Goal: Task Accomplishment & Management: Use online tool/utility

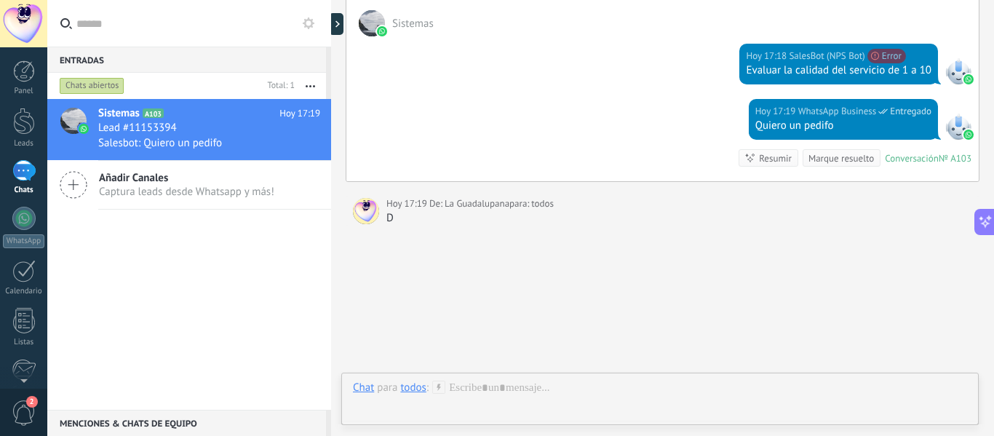
scroll to position [6, 0]
click at [31, 224] on div at bounding box center [23, 218] width 23 height 23
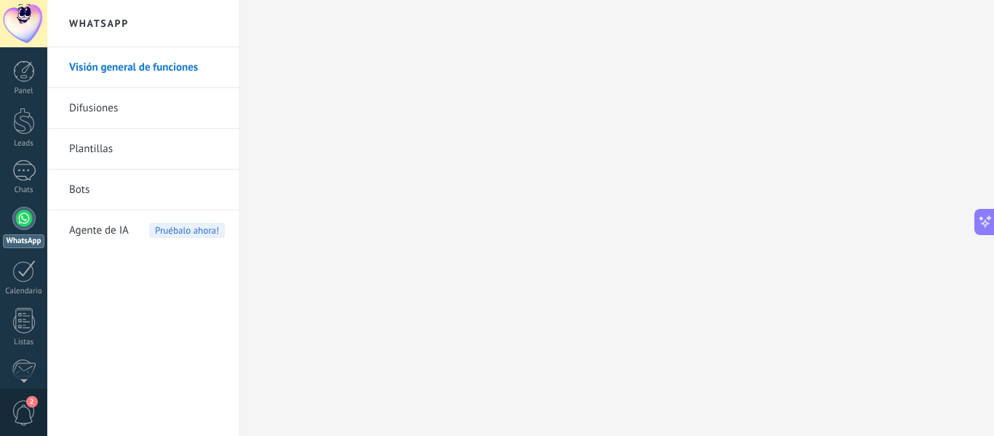
click at [103, 186] on link "Bots" at bounding box center [147, 190] width 156 height 41
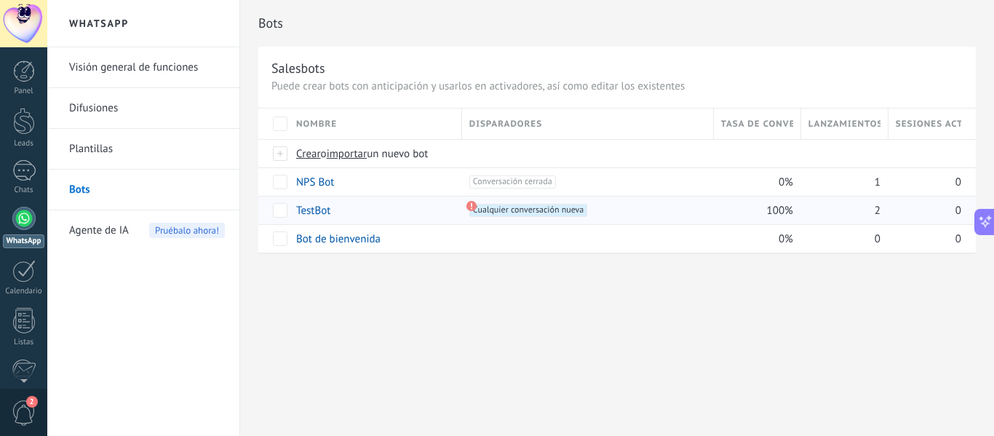
click at [471, 210] on use at bounding box center [471, 206] width 10 height 10
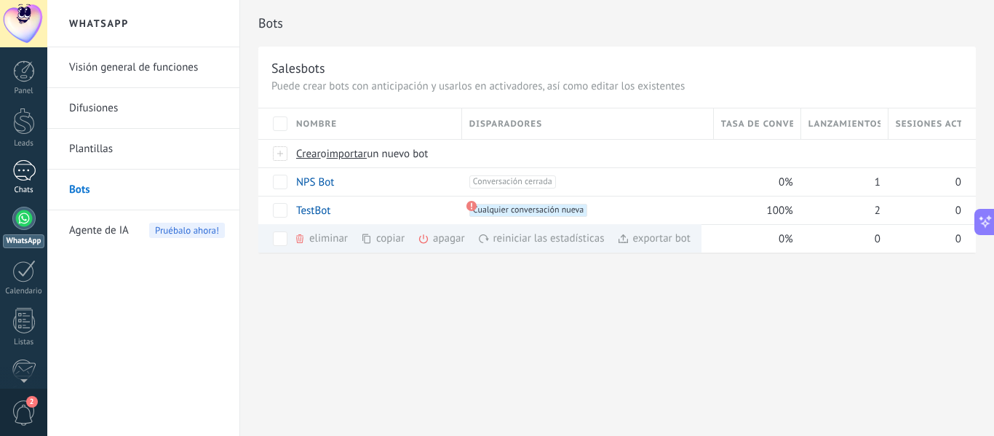
click at [22, 177] on div at bounding box center [23, 170] width 23 height 21
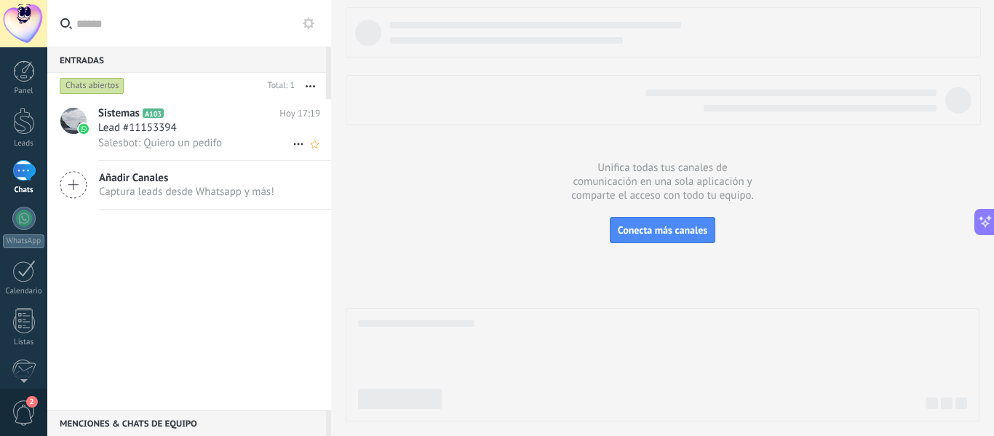
click at [171, 126] on span "Lead #11153394" at bounding box center [137, 128] width 79 height 15
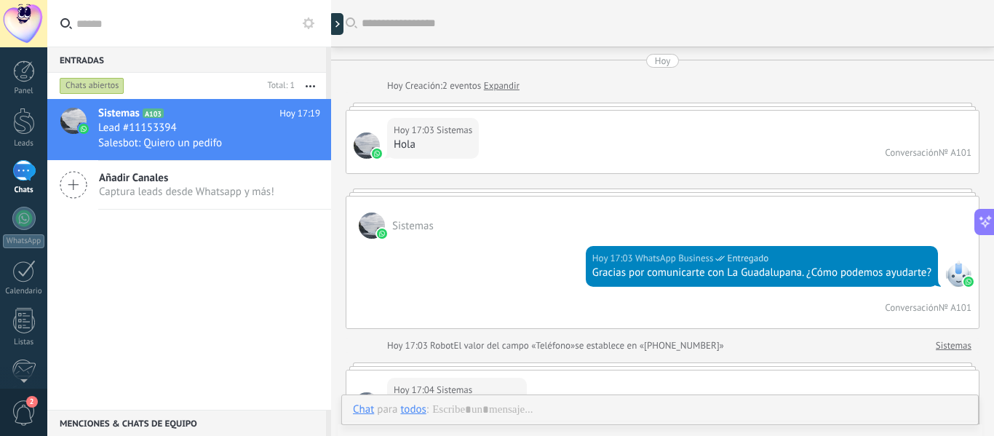
scroll to position [1268, 0]
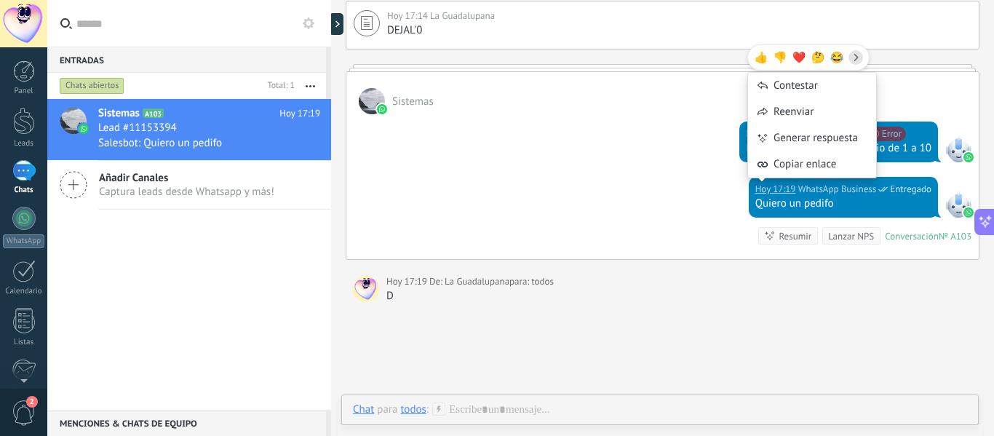
click at [852, 240] on div "Lanzar NPS" at bounding box center [851, 236] width 46 height 14
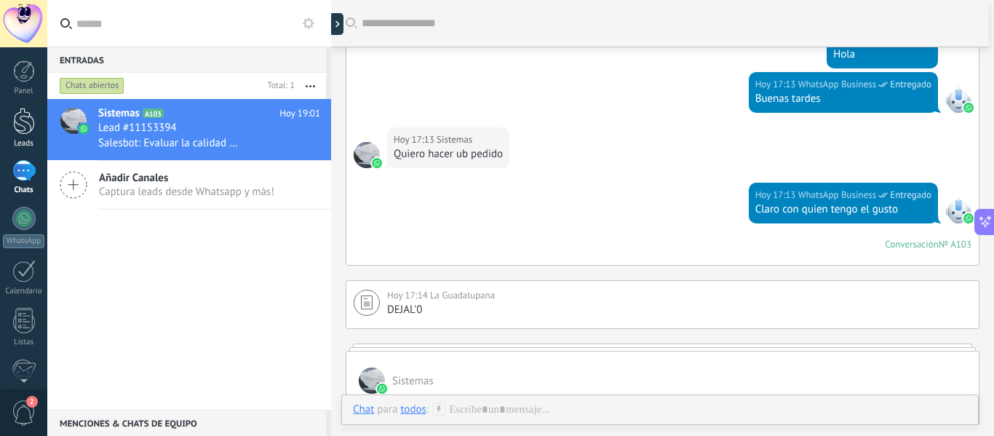
scroll to position [962, 0]
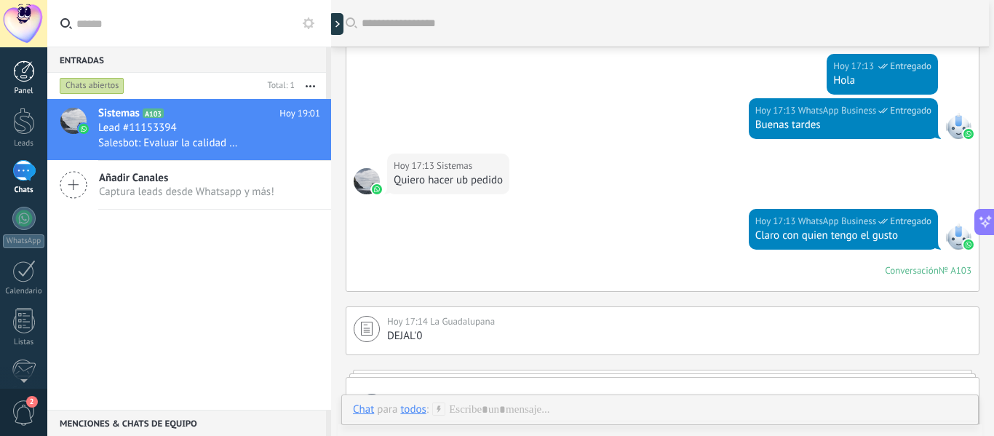
click at [27, 88] on div "Panel" at bounding box center [24, 91] width 42 height 9
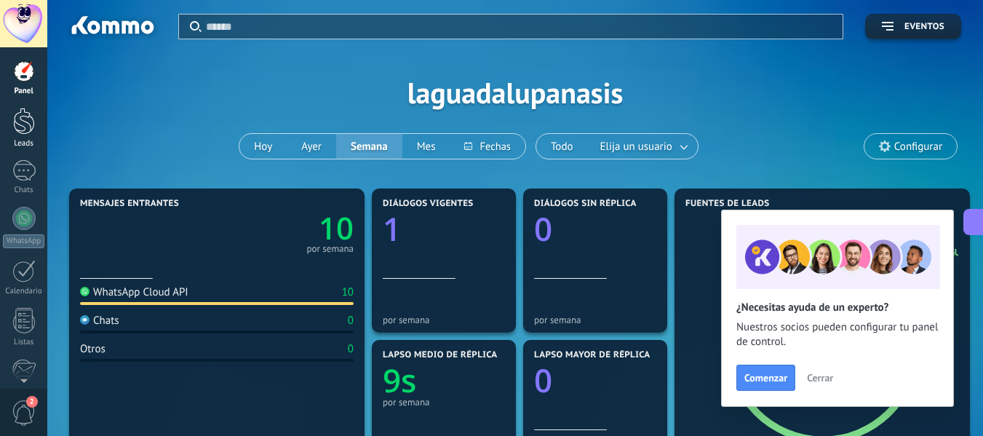
click at [34, 125] on div at bounding box center [24, 121] width 22 height 27
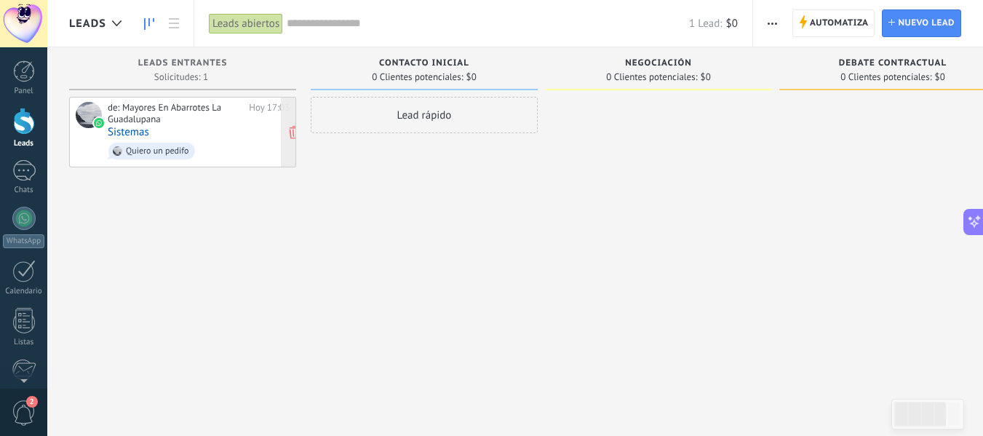
click at [153, 132] on div "de: Mayores En Abarrotes La Guadalupana [DATE] 17:03 Sistemas Quiero un pedifo" at bounding box center [199, 132] width 182 height 60
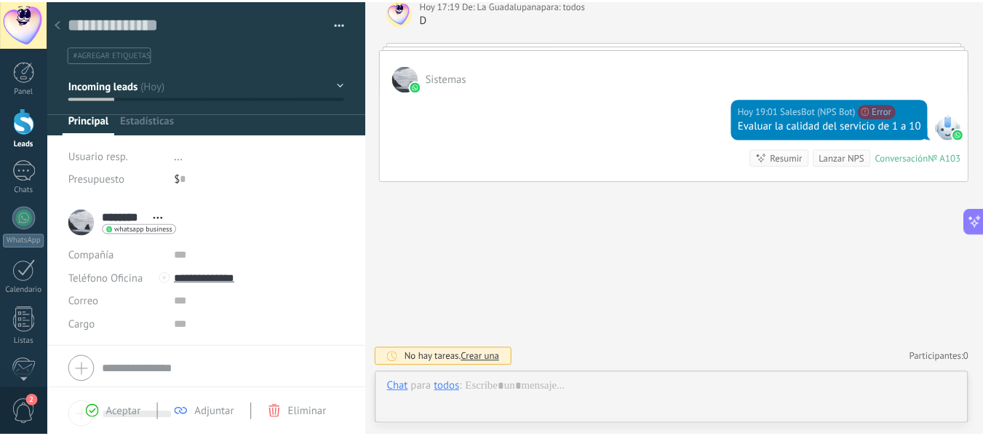
scroll to position [22, 0]
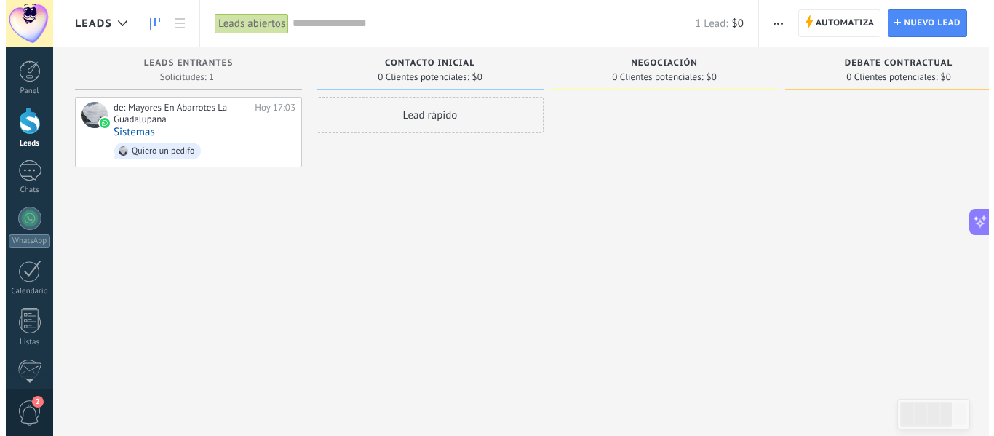
scroll to position [39, 0]
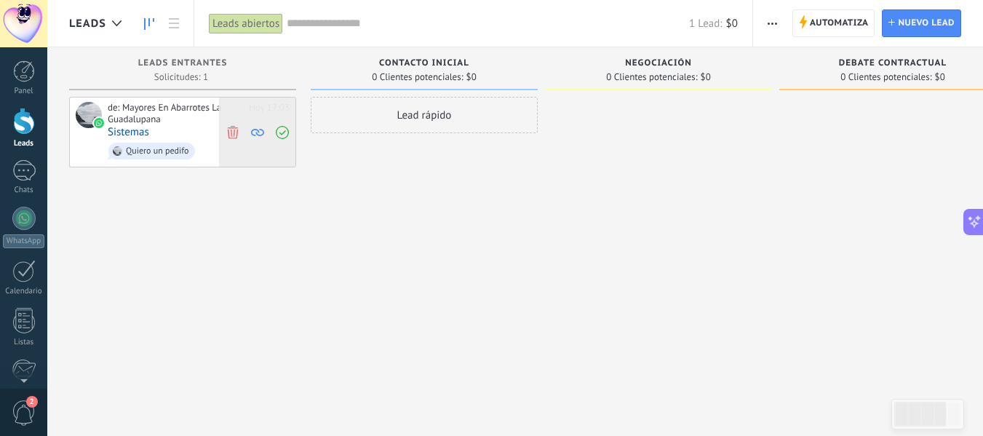
click at [253, 130] on use at bounding box center [257, 132] width 13 height 7
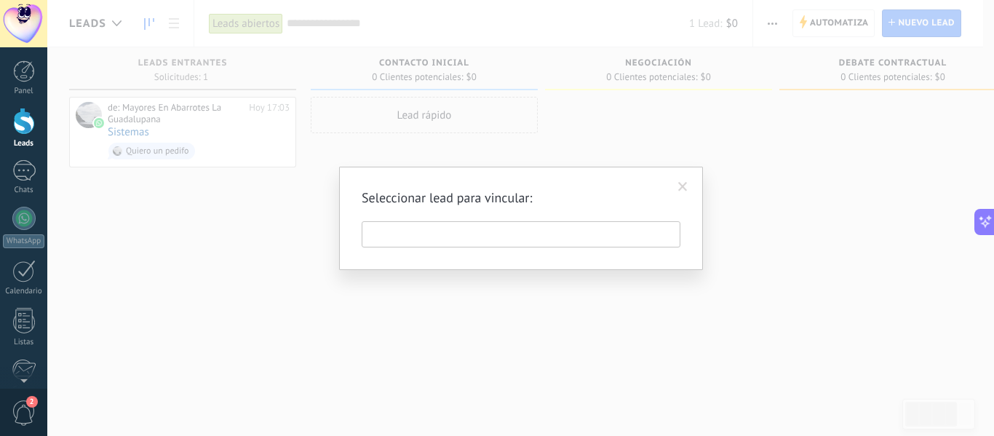
click at [675, 191] on span at bounding box center [683, 187] width 24 height 25
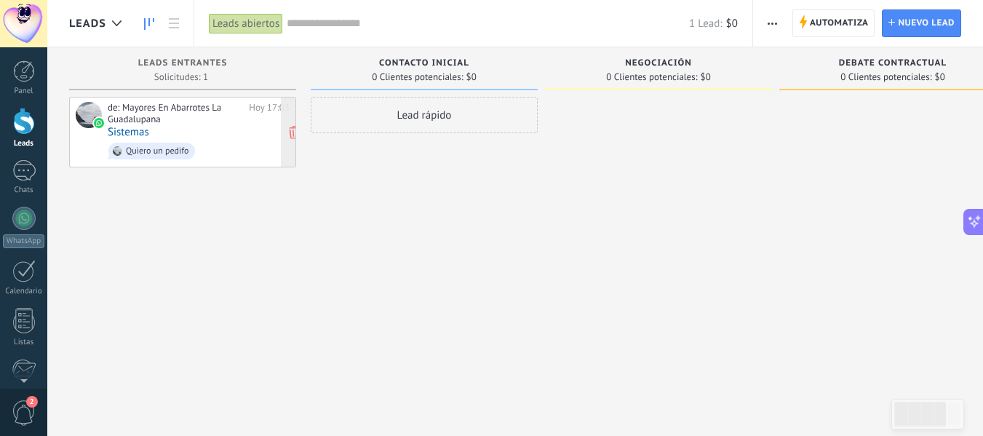
click at [138, 150] on div "Quiero un pedifo" at bounding box center [157, 151] width 63 height 10
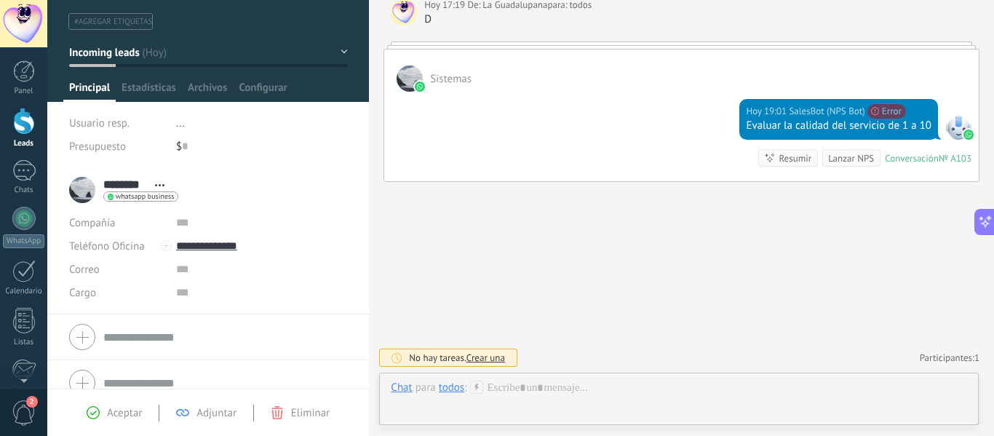
scroll to position [50, 0]
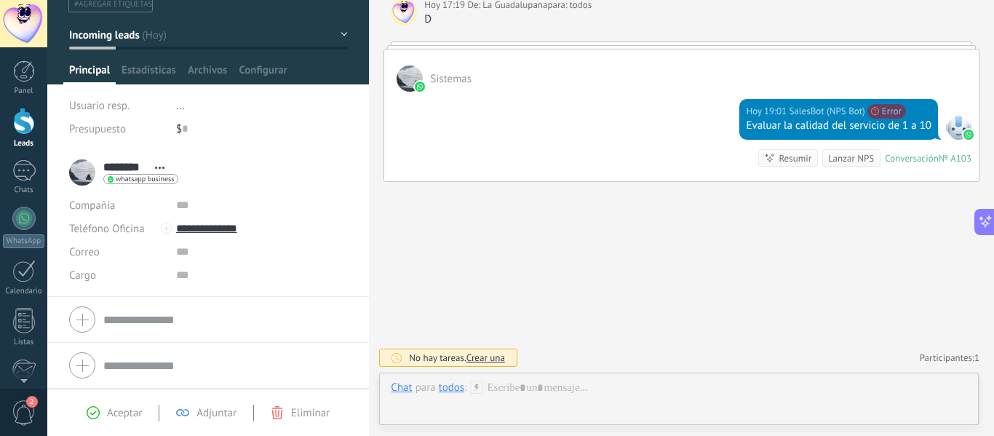
click at [130, 416] on span "Aceptar" at bounding box center [124, 413] width 35 height 14
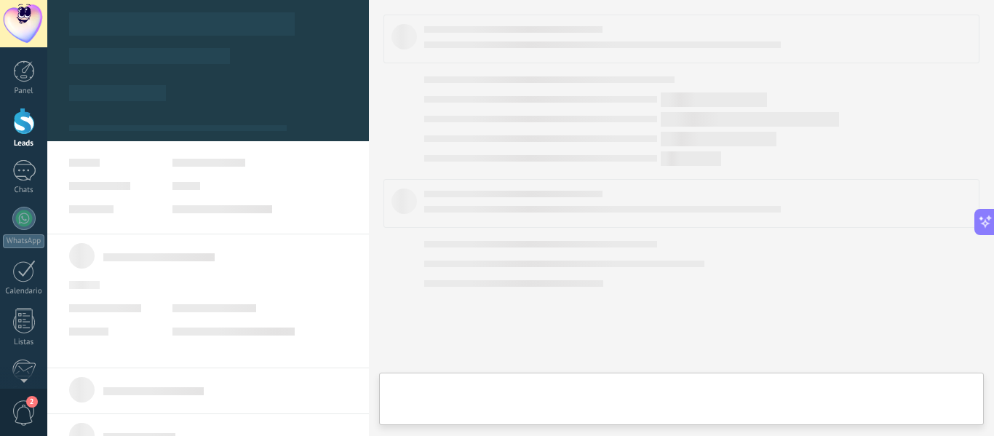
scroll to position [39, 0]
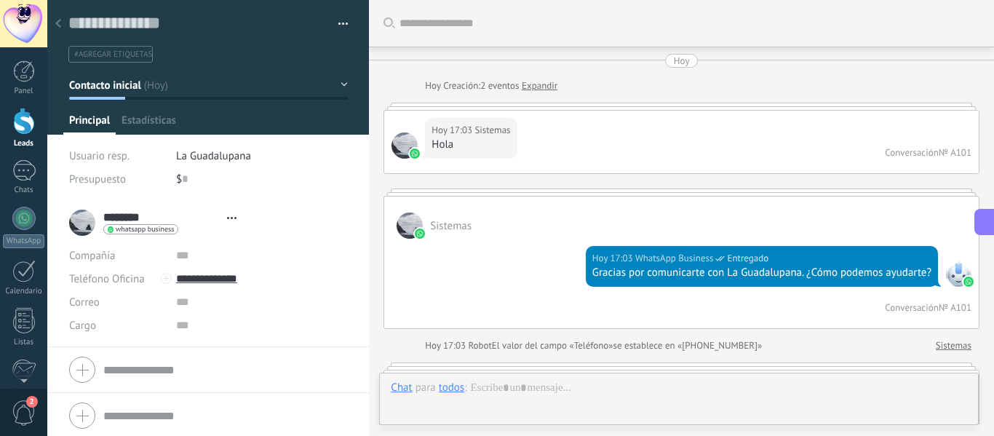
type textarea "**********"
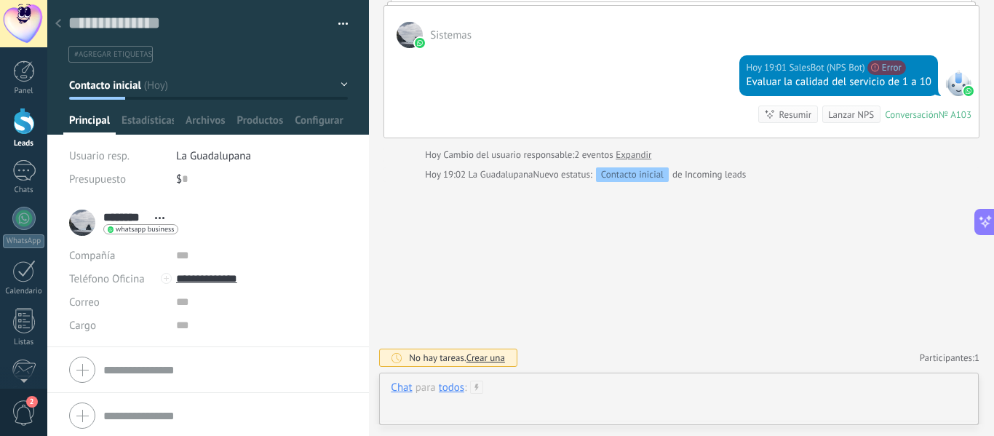
click at [536, 388] on div at bounding box center [679, 403] width 576 height 44
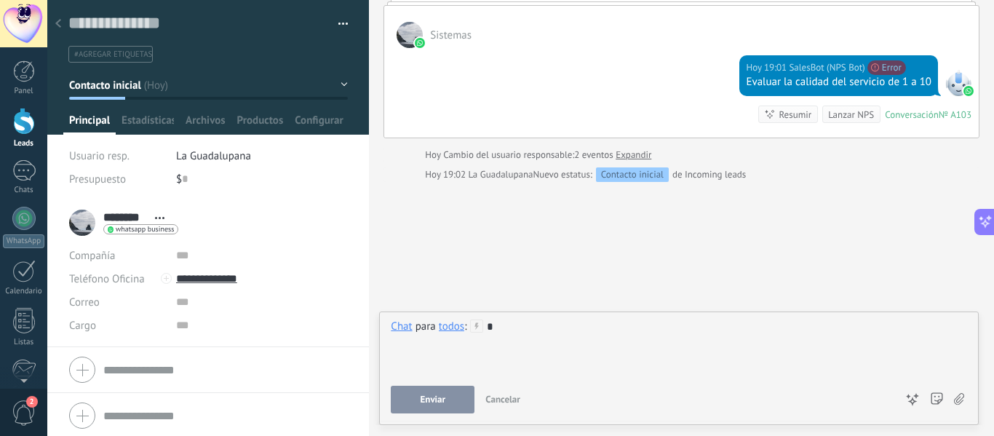
click at [423, 428] on div at bounding box center [679, 429] width 600 height 14
click at [432, 399] on span "Enviar" at bounding box center [433, 399] width 25 height 10
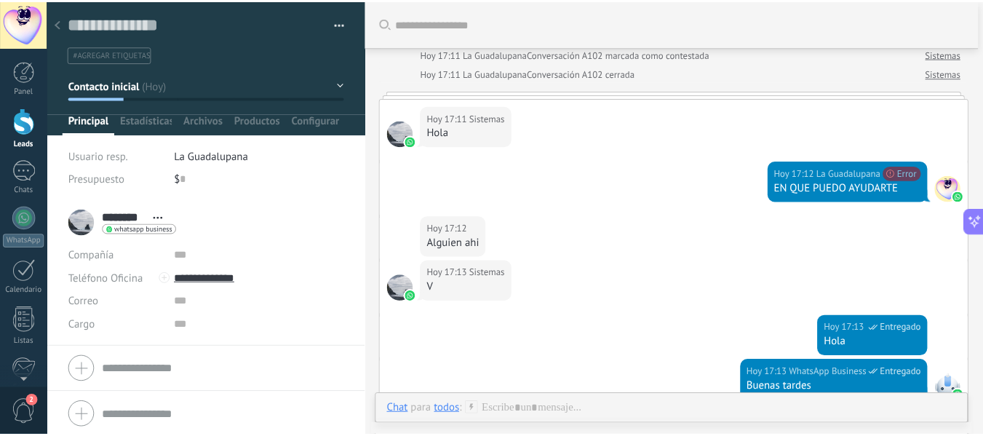
scroll to position [462, 0]
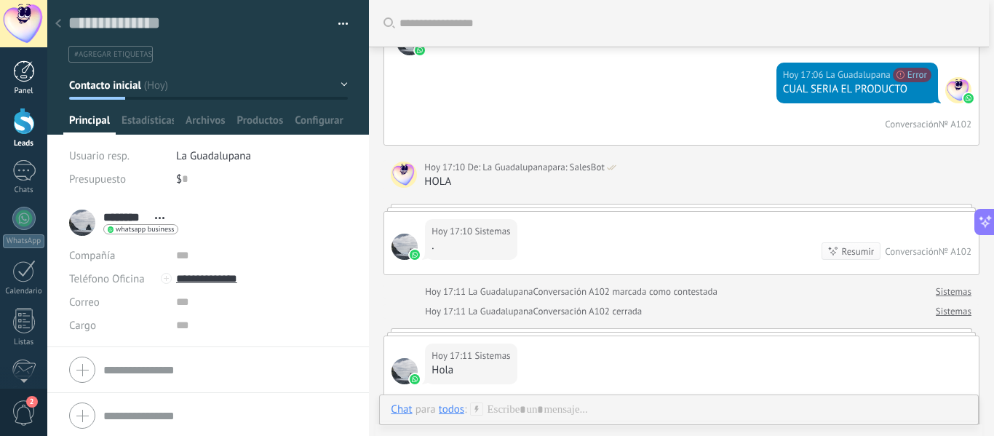
click at [25, 71] on div at bounding box center [24, 71] width 22 height 22
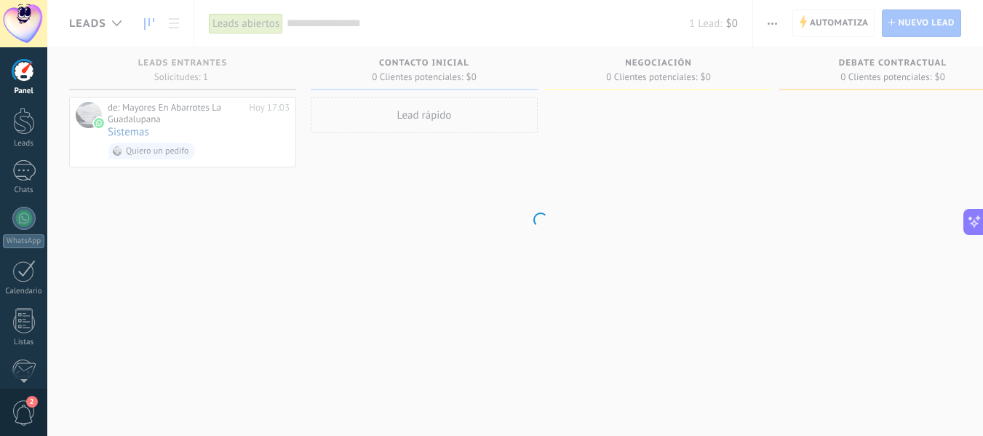
scroll to position [39, 0]
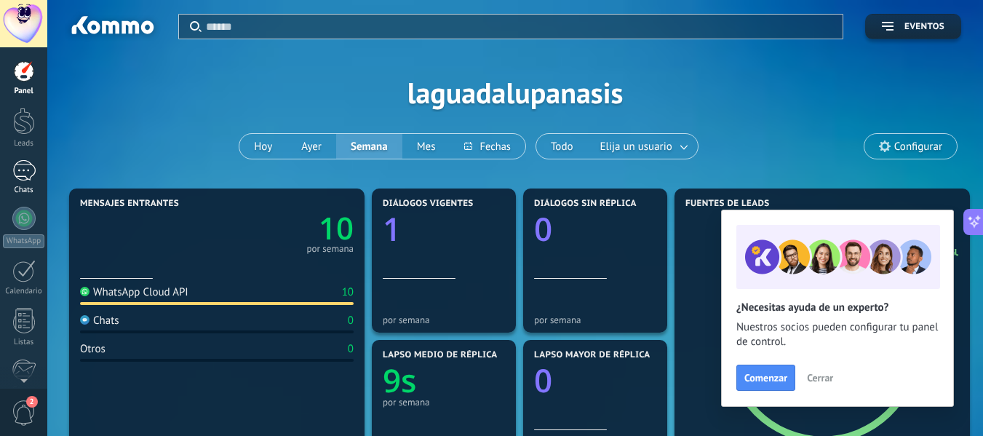
click at [39, 190] on div "Chats" at bounding box center [24, 190] width 42 height 9
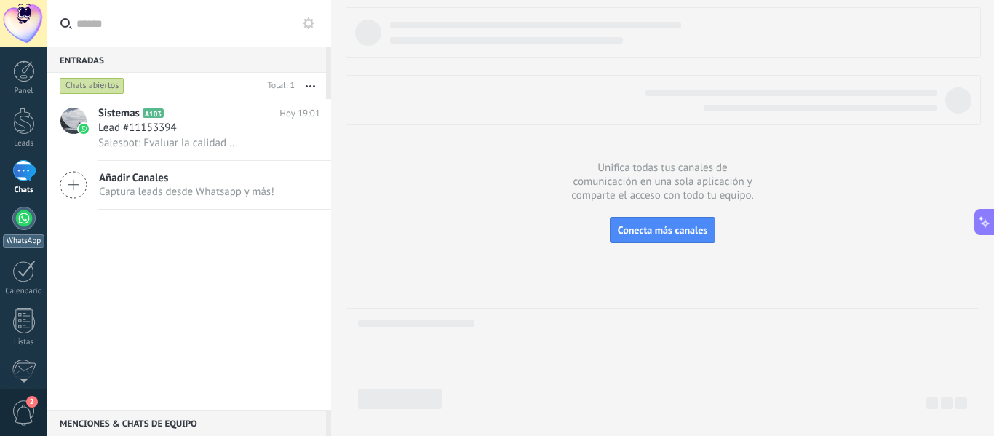
click at [31, 239] on div "WhatsApp" at bounding box center [23, 241] width 41 height 14
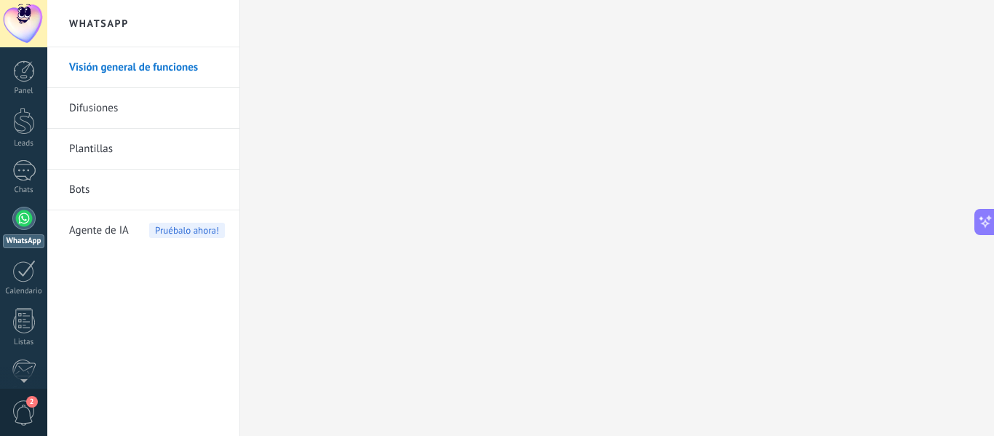
click at [103, 164] on link "Plantillas" at bounding box center [147, 149] width 156 height 41
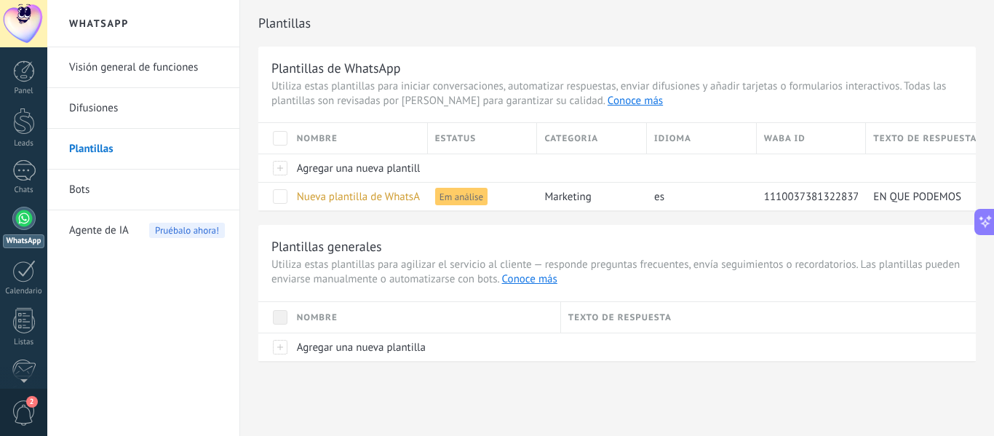
click at [124, 233] on span "Agente de IA" at bounding box center [99, 230] width 60 height 41
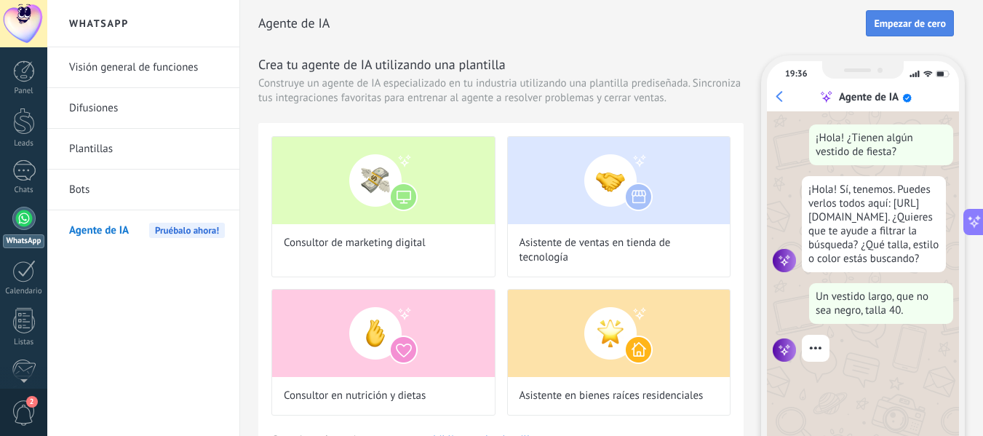
click at [937, 26] on span "Empezar de cero" at bounding box center [910, 23] width 72 height 10
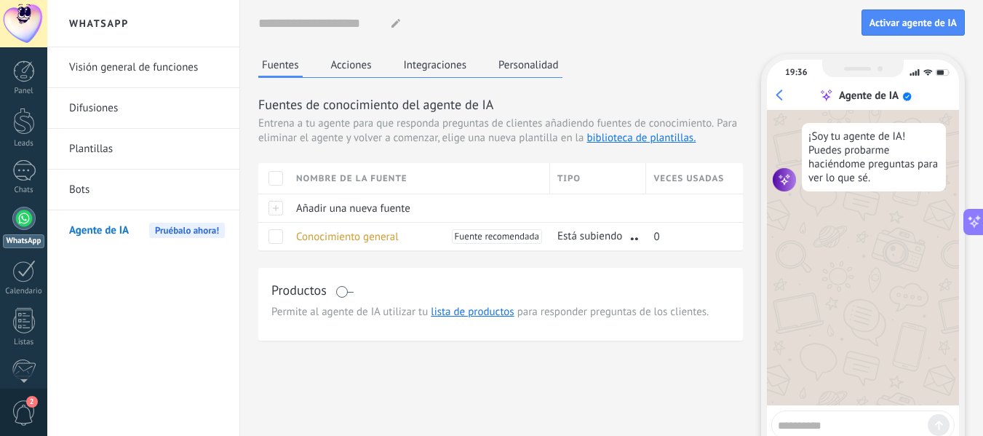
click at [937, 26] on span "Activar agente de IA" at bounding box center [913, 22] width 87 height 10
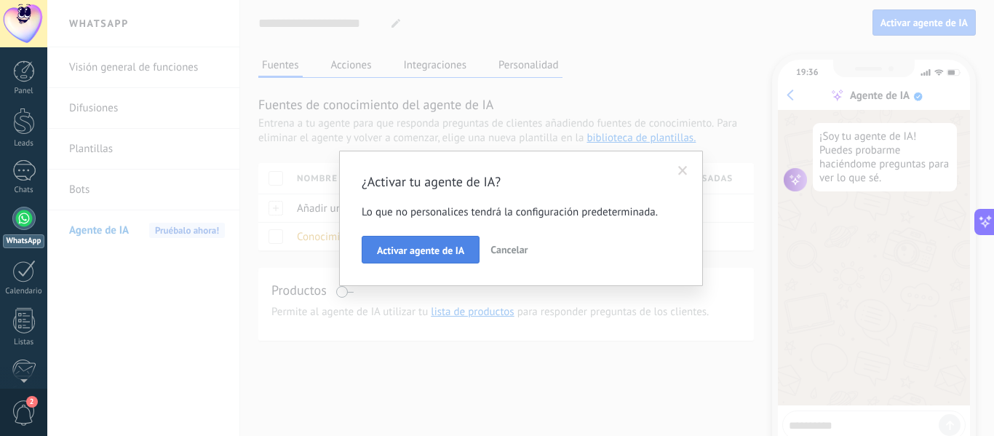
click at [449, 262] on button "Activar agente de IA" at bounding box center [421, 250] width 118 height 28
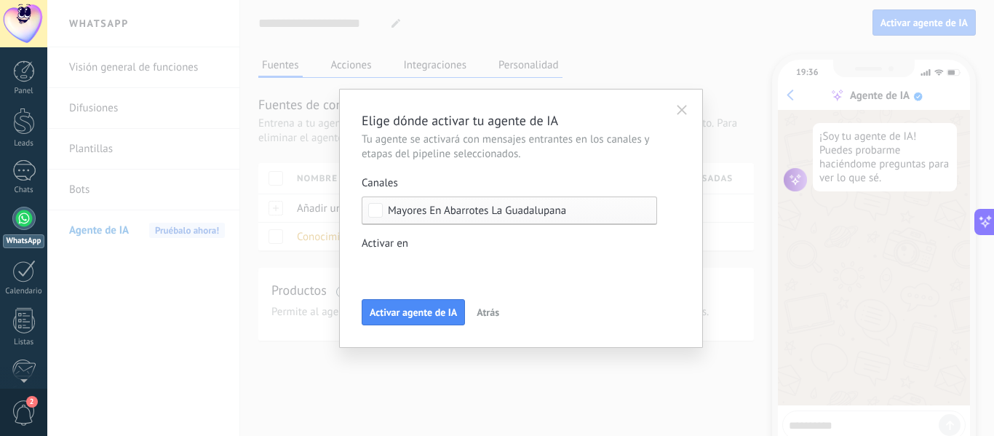
click at [0, 0] on div "Incoming leads Contacto inicial Negociación Debate contractual Discusión de con…" at bounding box center [0, 0] width 0 height 0
click at [678, 237] on div at bounding box center [520, 218] width 947 height 436
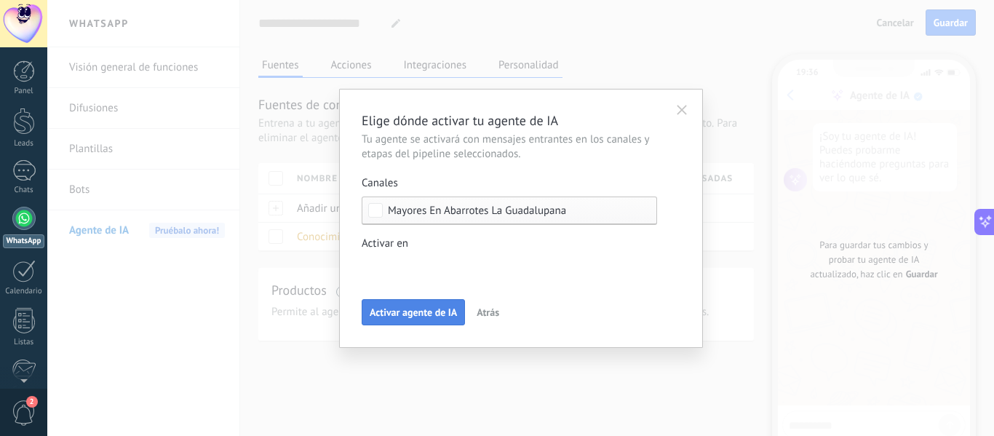
click at [402, 309] on span "Activar agente de IA" at bounding box center [413, 312] width 87 height 10
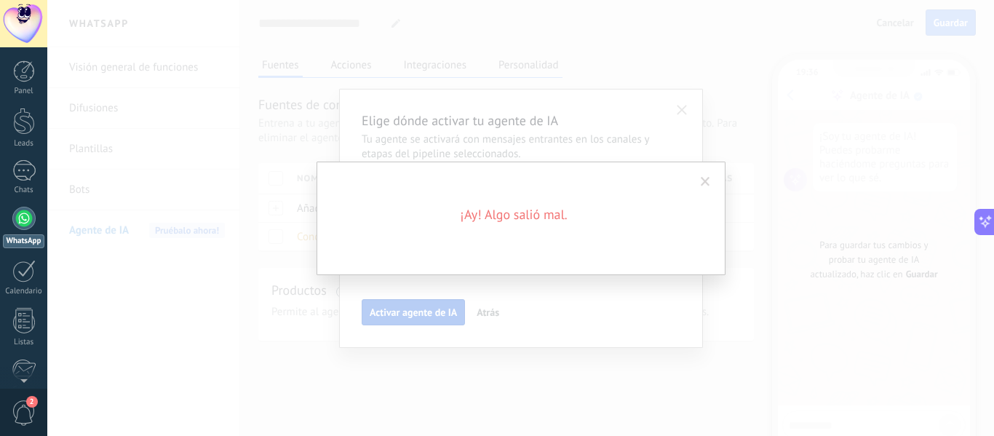
click at [448, 229] on div "¡Ay! Algo salió mal." at bounding box center [521, 219] width 409 height 114
